Goal: Task Accomplishment & Management: Complete application form

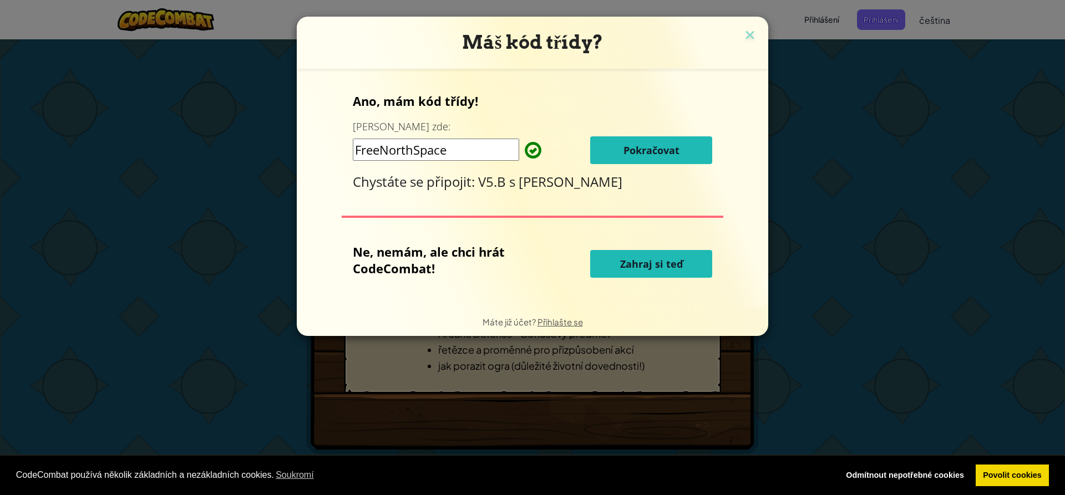
click at [632, 147] on span "Pokračovat" at bounding box center [651, 150] width 56 height 13
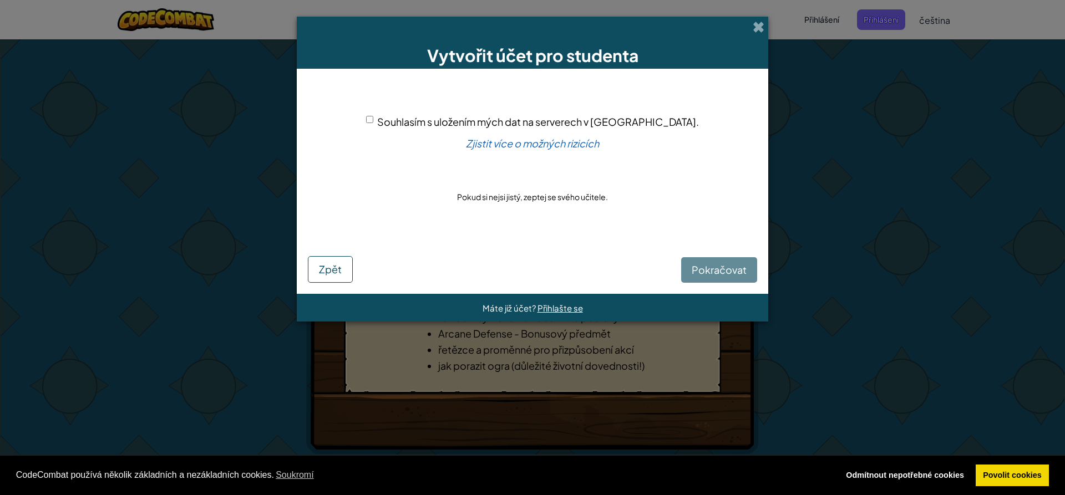
click at [373, 117] on input "Souhlasím s uložením mých dat na serverech v [GEOGRAPHIC_DATA]." at bounding box center [369, 119] width 7 height 7
click at [373, 118] on input "Souhlasím s uložením mých dat na serverech v [GEOGRAPHIC_DATA]." at bounding box center [369, 119] width 7 height 7
click at [714, 278] on div "Pokračovat Zpět" at bounding box center [532, 261] width 449 height 44
click at [373, 118] on input "Souhlasím s uložením mých dat na serverech v [GEOGRAPHIC_DATA]." at bounding box center [369, 119] width 7 height 7
checkbox input "true"
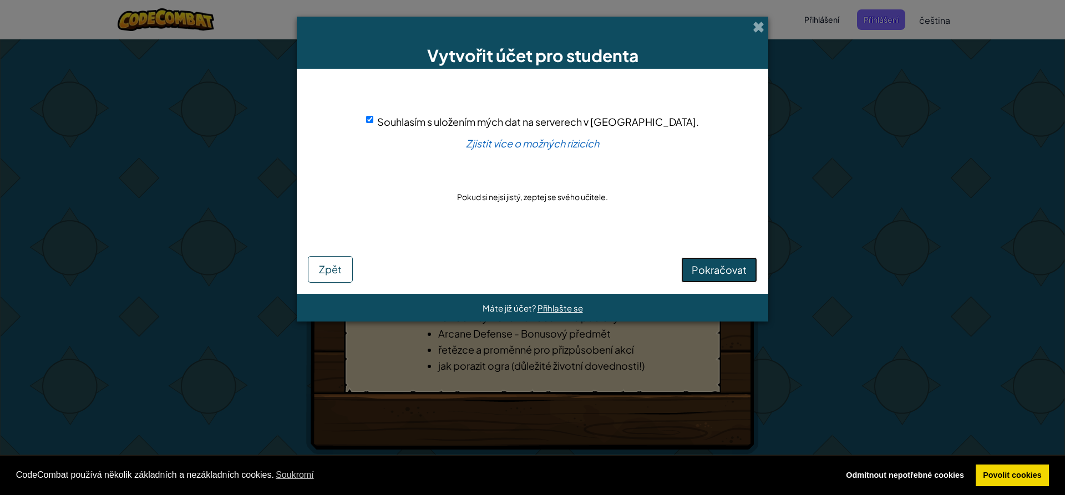
click at [713, 267] on span "Pokračovat" at bounding box center [719, 269] width 55 height 13
